Goal: Information Seeking & Learning: Learn about a topic

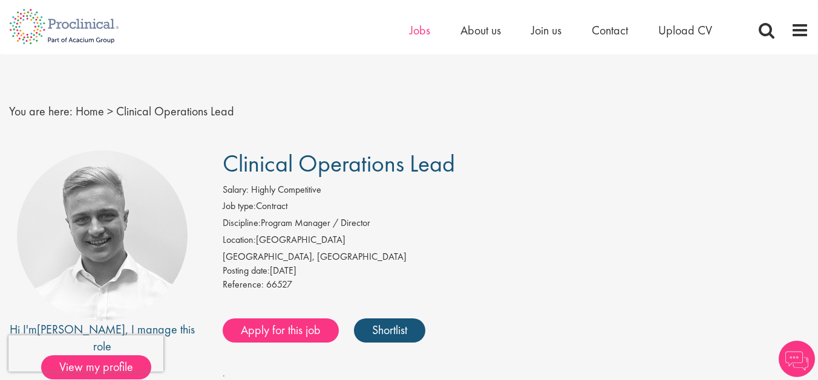
click at [417, 35] on span "Jobs" at bounding box center [420, 30] width 21 height 16
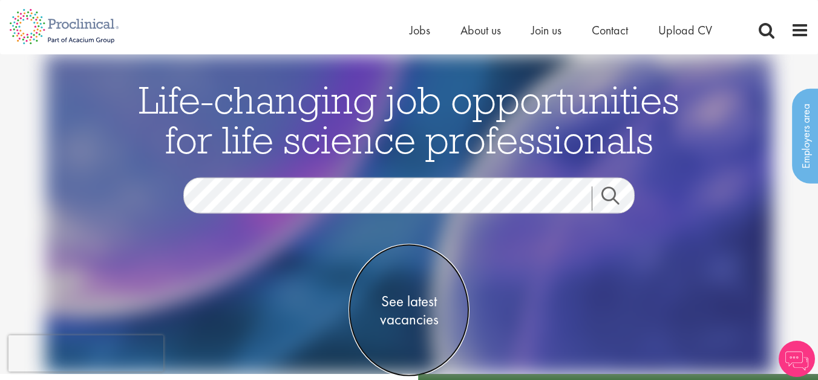
click at [414, 319] on span "See latest vacancies" at bounding box center [408, 311] width 121 height 36
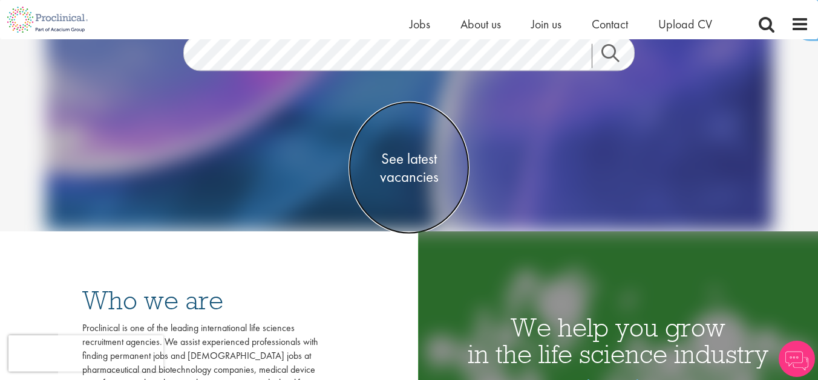
scroll to position [174, 0]
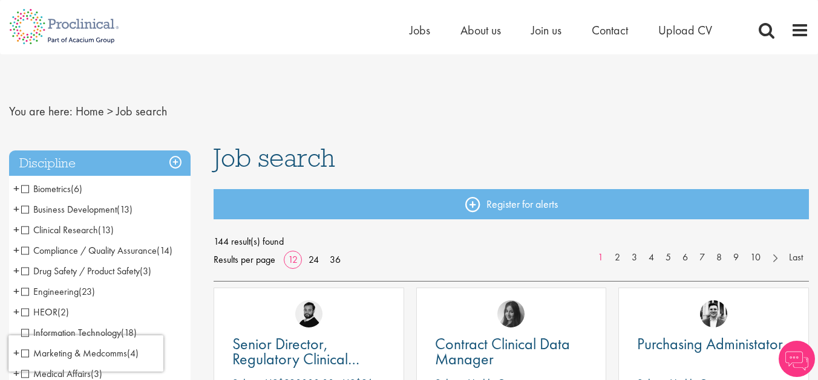
click at [21, 227] on span "Clinical Research" at bounding box center [59, 230] width 77 height 13
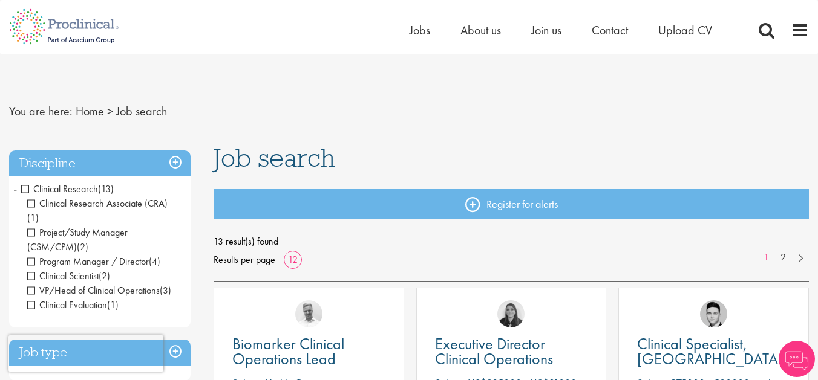
click at [29, 284] on span "VP/Head of Clinical Operations" at bounding box center [93, 290] width 132 height 13
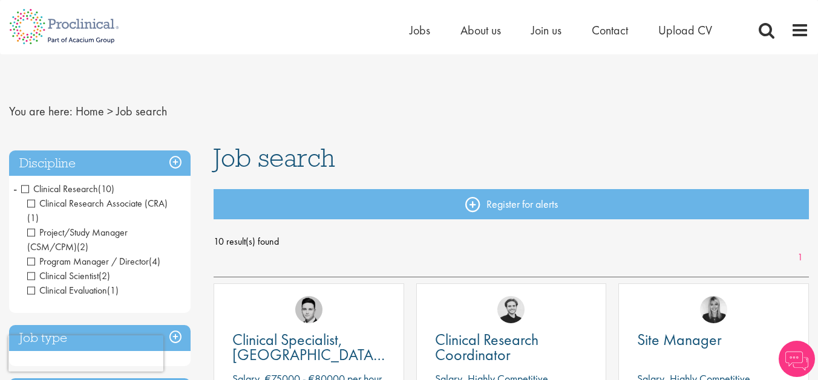
click at [28, 186] on span "Clinical Research" at bounding box center [59, 189] width 77 height 13
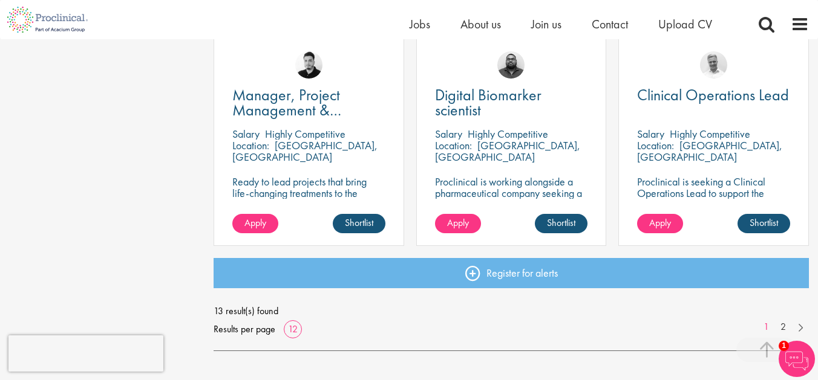
scroll to position [895, 0]
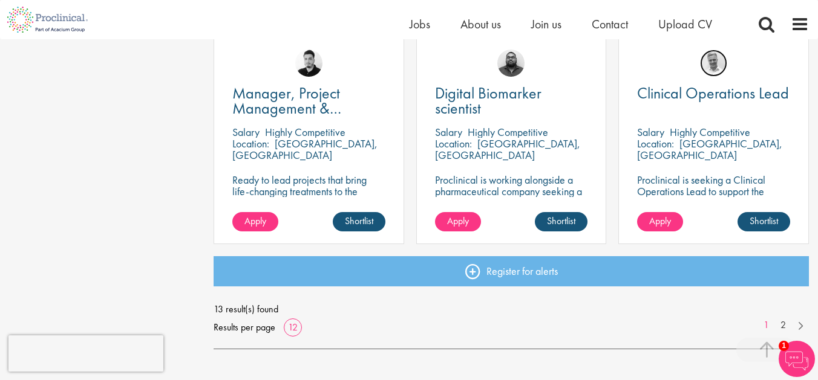
click at [711, 65] on img at bounding box center [713, 63] width 27 height 27
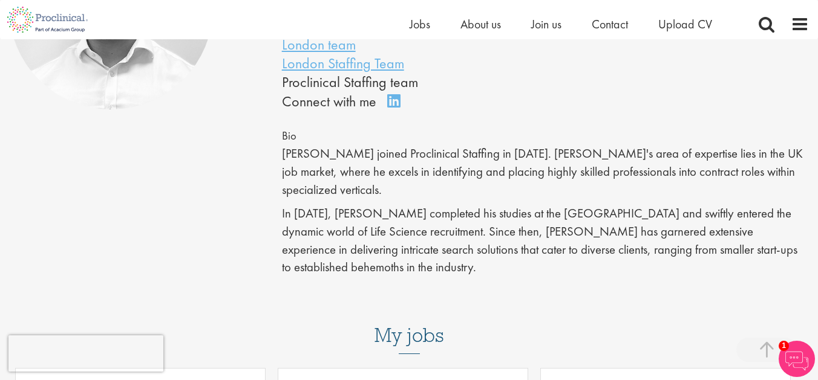
scroll to position [230, 0]
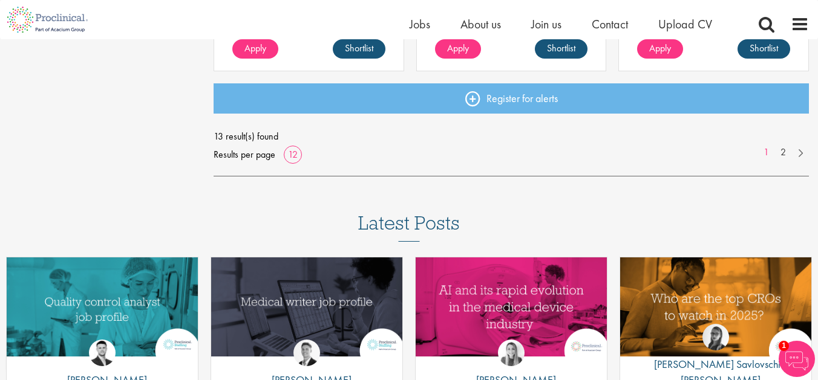
scroll to position [1049, 0]
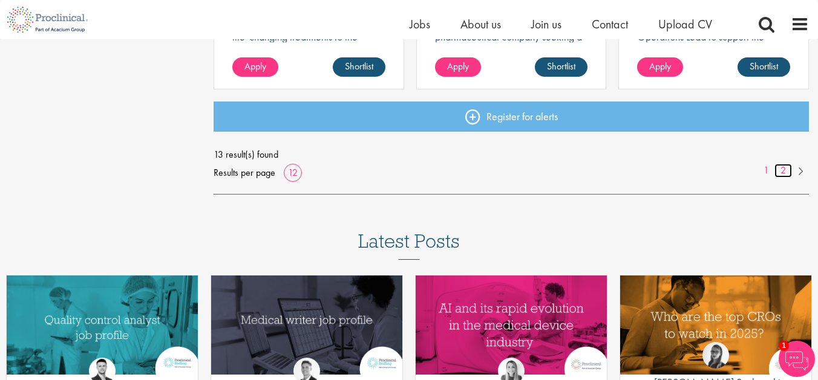
click at [783, 172] on link "2" at bounding box center [783, 171] width 18 height 14
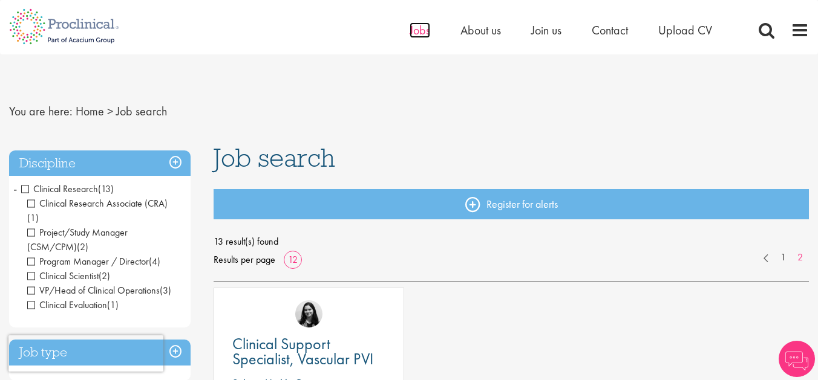
click at [416, 27] on span "Jobs" at bounding box center [420, 30] width 21 height 16
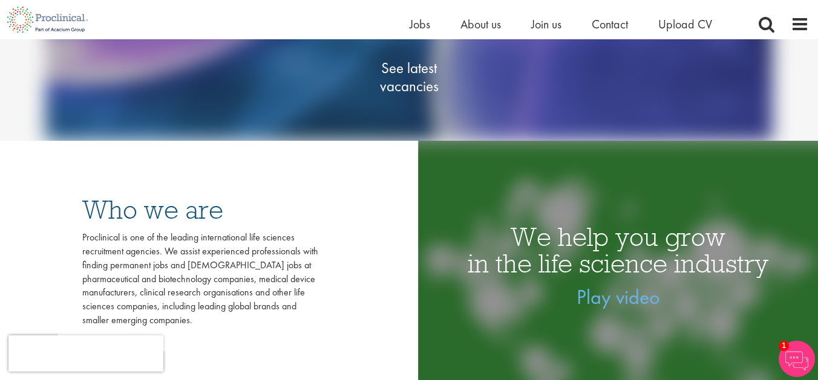
scroll to position [124, 0]
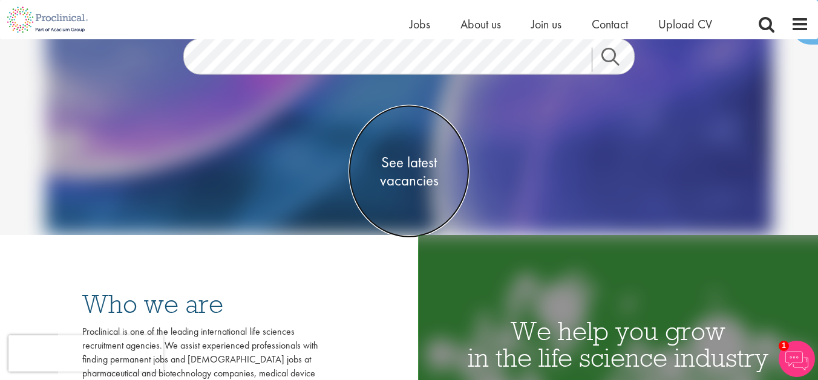
click at [417, 186] on span "See latest vacancies" at bounding box center [408, 172] width 121 height 36
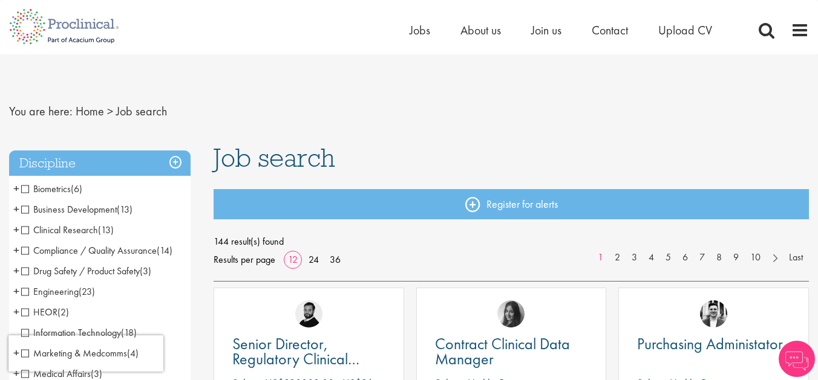
click at [407, 30] on div "Home Jobs About us Join us Contact Upload CV" at bounding box center [404, 22] width 809 height 45
click at [418, 30] on span "Jobs" at bounding box center [420, 30] width 21 height 16
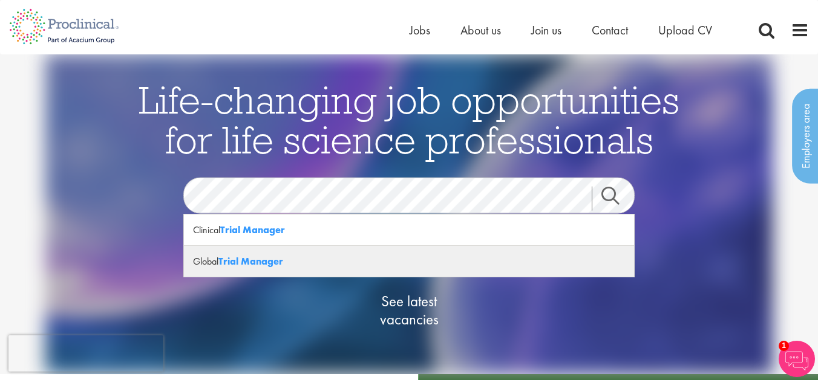
click at [231, 261] on strong "Trial Manager" at bounding box center [250, 261] width 65 height 13
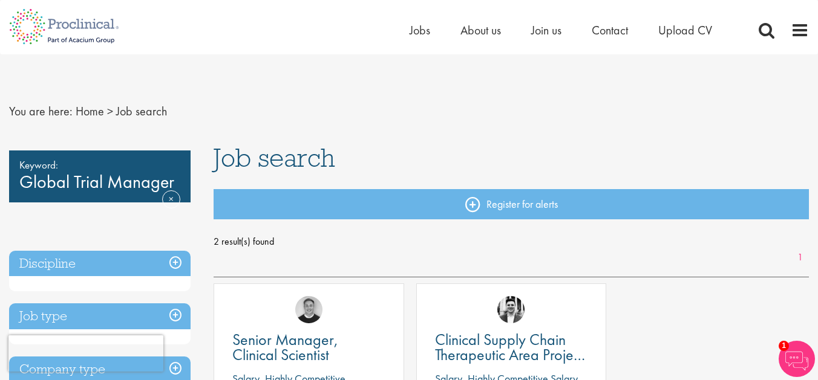
click at [140, 115] on span "Job search" at bounding box center [141, 111] width 51 height 16
click at [173, 195] on link "Remove" at bounding box center [171, 208] width 18 height 35
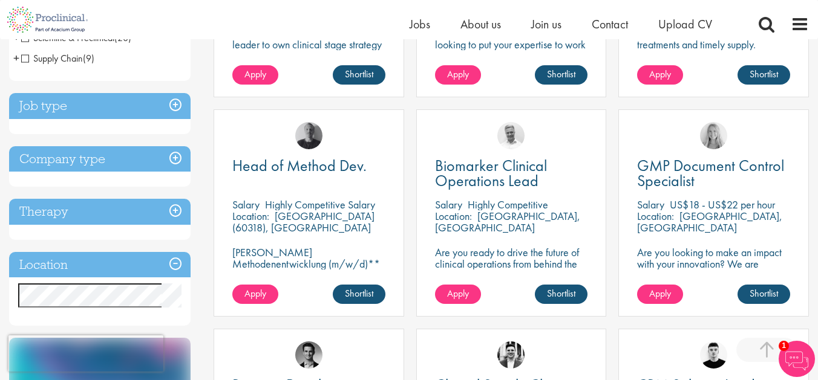
scroll to position [385, 0]
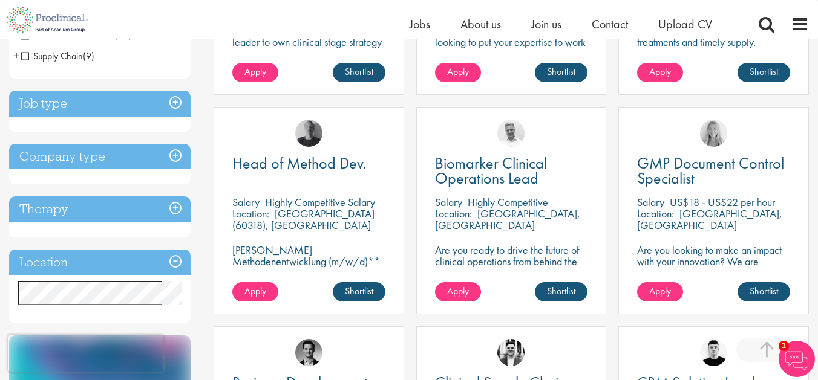
click at [62, 105] on h3 "Job type" at bounding box center [99, 104] width 181 height 26
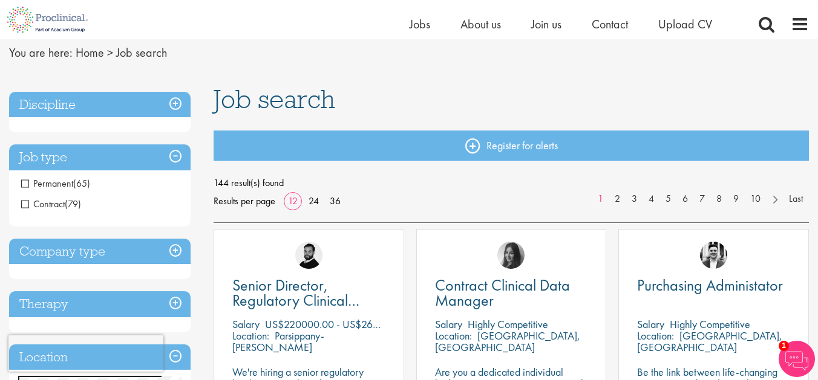
scroll to position [51, 0]
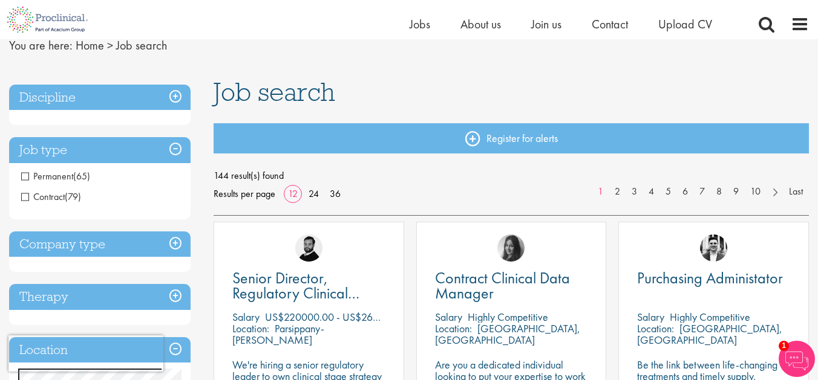
click at [23, 175] on span "Permanent" at bounding box center [47, 176] width 52 height 13
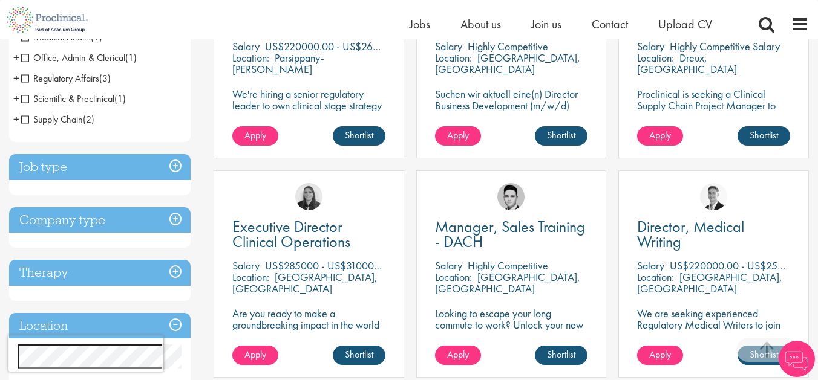
scroll to position [322, 0]
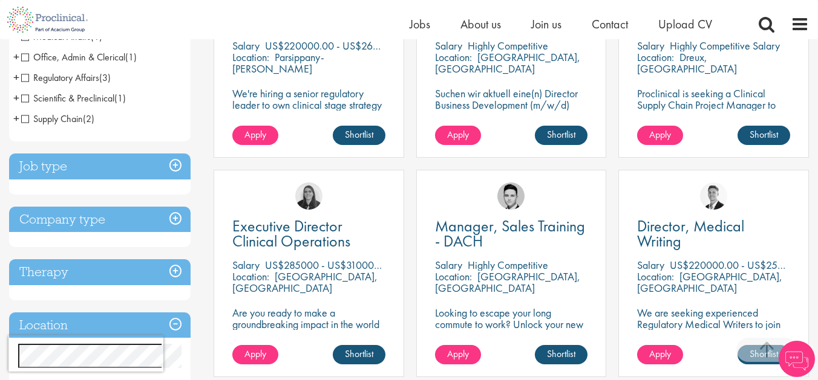
click at [83, 228] on h3 "Company type" at bounding box center [99, 220] width 181 height 26
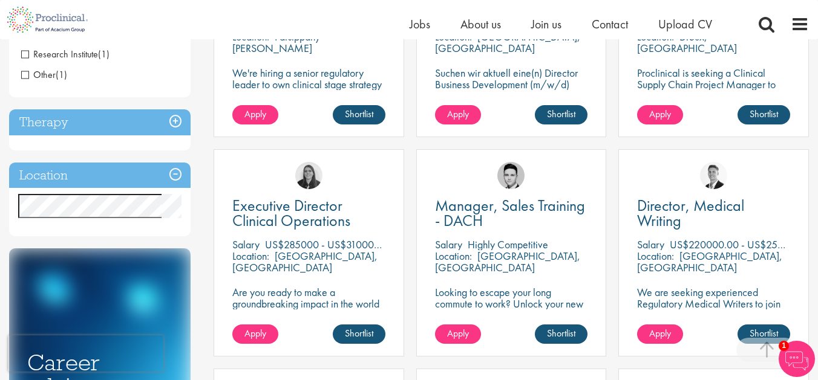
scroll to position [350, 0]
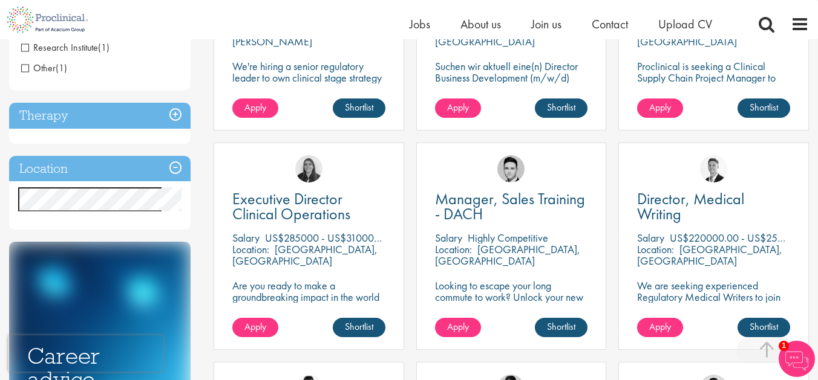
click at [100, 114] on h3 "Therapy" at bounding box center [99, 116] width 181 height 26
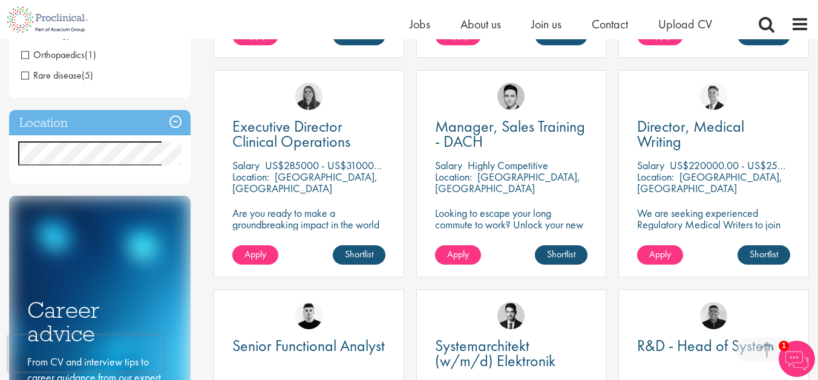
scroll to position [403, 0]
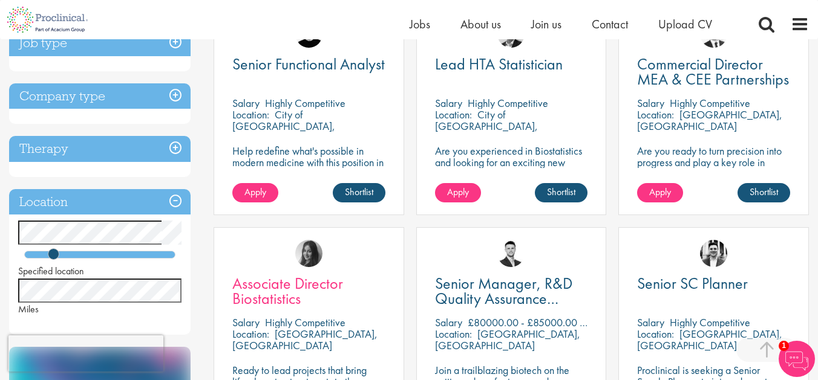
scroll to position [249, 0]
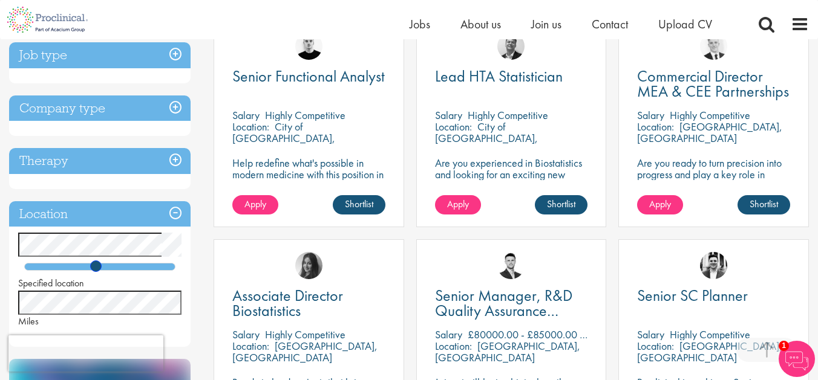
drag, startPoint x: 53, startPoint y: 267, endPoint x: 97, endPoint y: 267, distance: 43.6
click at [97, 267] on span at bounding box center [95, 266] width 11 height 11
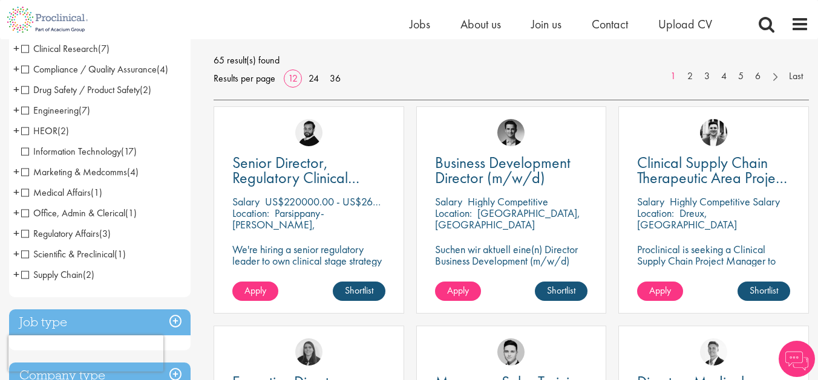
scroll to position [167, 0]
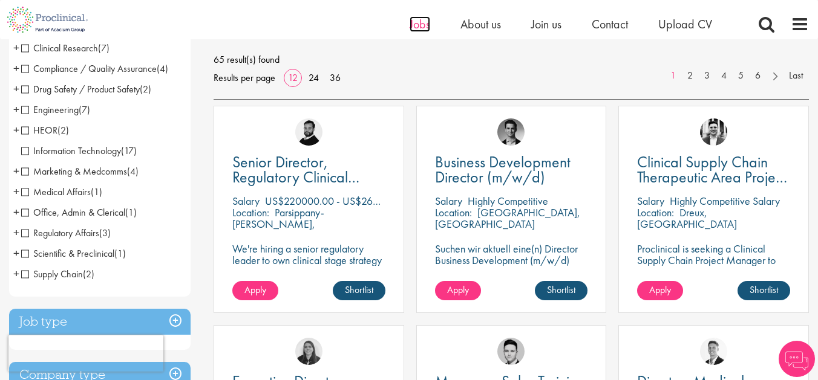
click at [416, 19] on span "Jobs" at bounding box center [420, 24] width 21 height 16
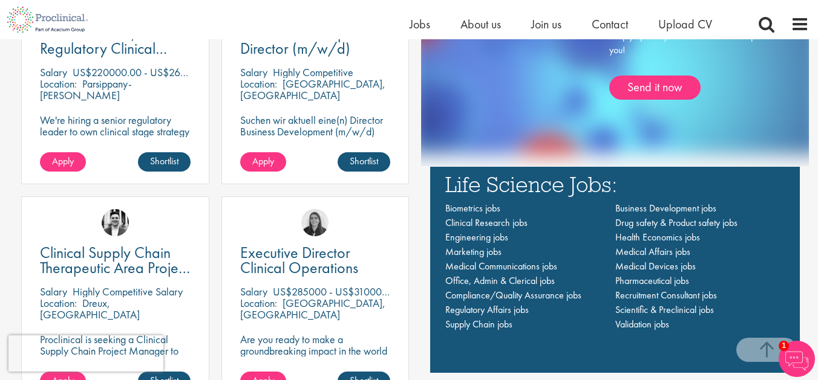
scroll to position [766, 0]
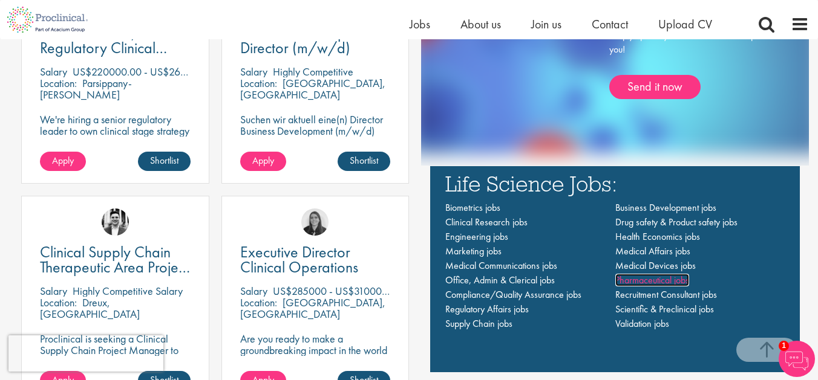
click at [659, 285] on span "Pharmaceutical jobs" at bounding box center [652, 280] width 74 height 13
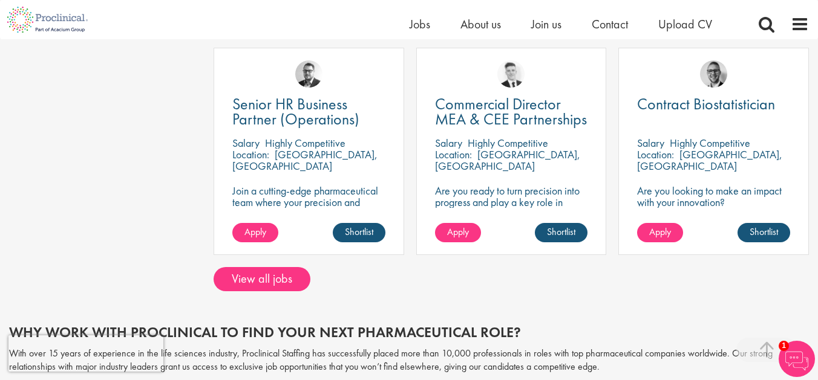
scroll to position [917, 0]
